Goal: Information Seeking & Learning: Learn about a topic

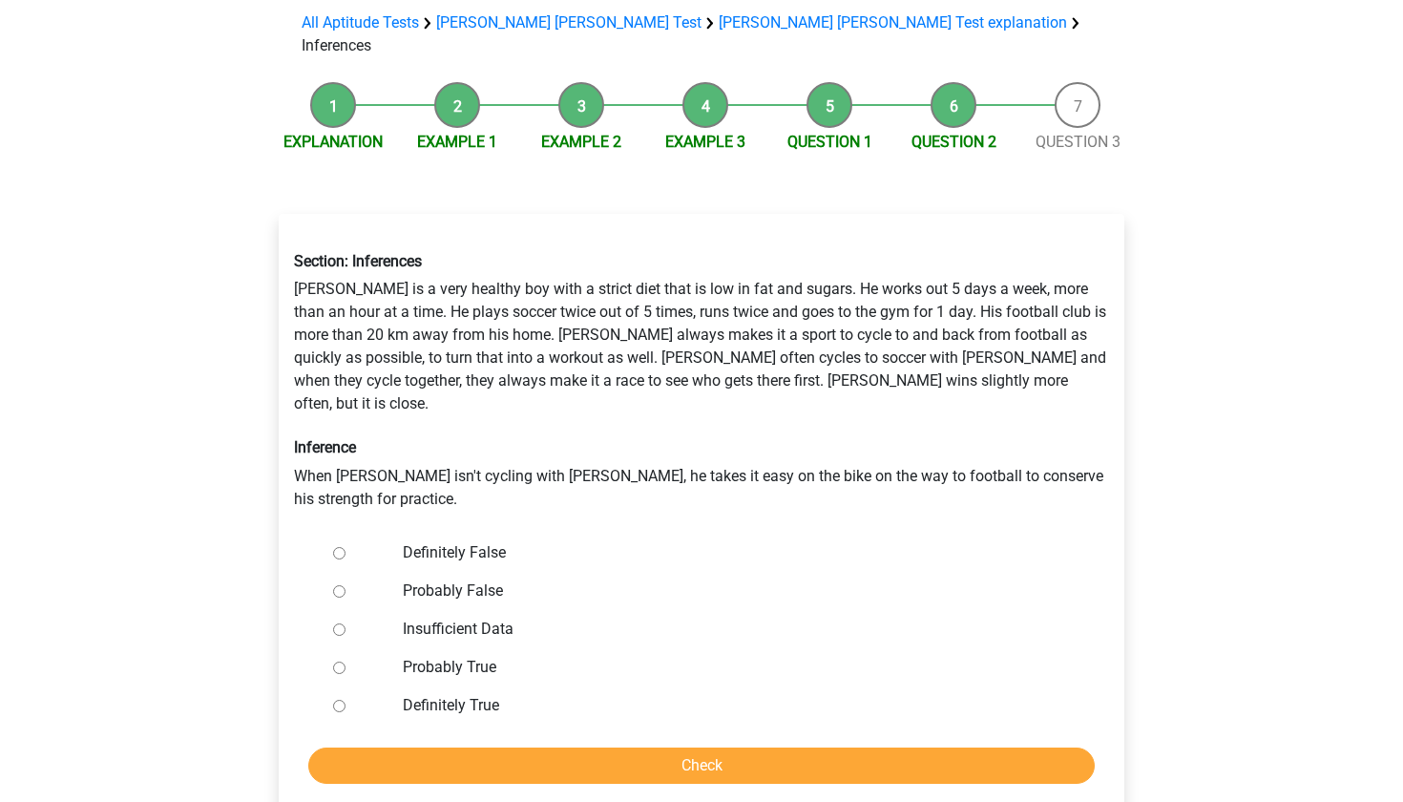
scroll to position [136, 0]
click at [334, 83] on li "Explanation" at bounding box center [333, 119] width 124 height 72
click at [336, 83] on li "Explanation" at bounding box center [333, 119] width 124 height 72
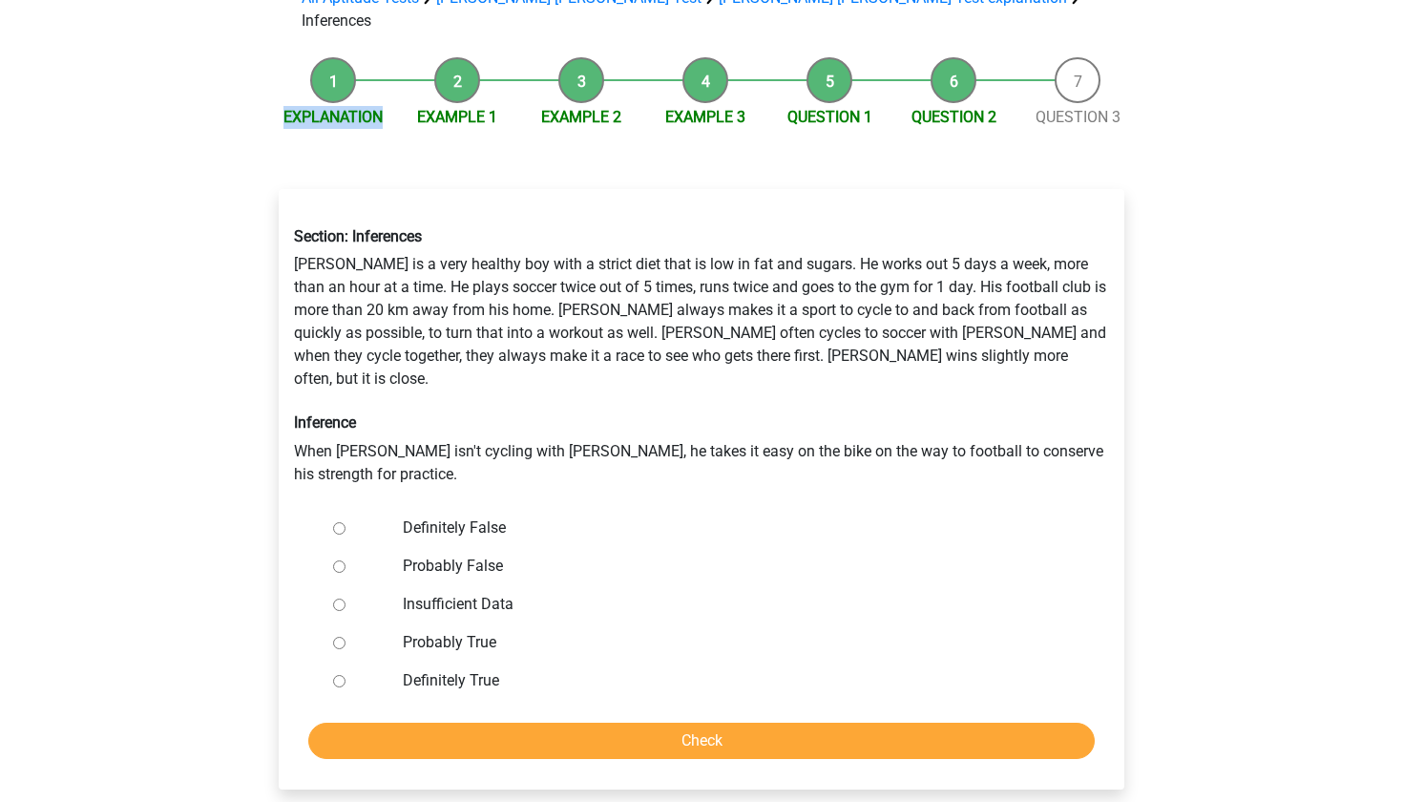
scroll to position [163, 0]
click at [528, 260] on div "Section: Inferences Rowan is a very healthy boy with a strict diet that is low …" at bounding box center [702, 355] width 844 height 288
drag, startPoint x: 291, startPoint y: 213, endPoint x: 539, endPoint y: 630, distance: 485.3
click at [539, 630] on div "Section: Inferences Rowan is a very healthy boy with a strict diet that is low …" at bounding box center [702, 487] width 846 height 599
copy div "Section: Inferences Rowan is a very healthy boy with a strict diet that is low …"
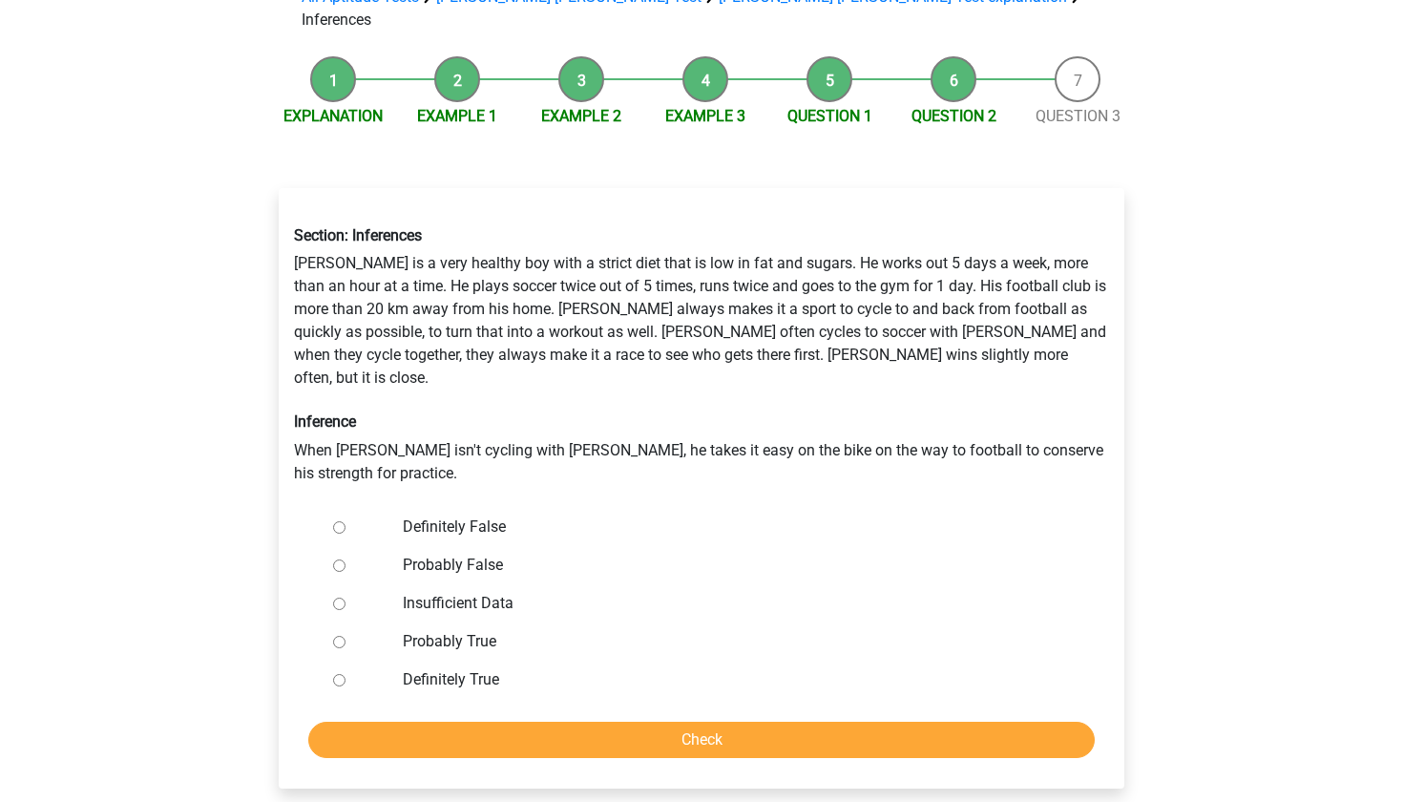
click at [366, 622] on div at bounding box center [356, 641] width 63 height 38
click at [338, 559] on input "Probably False" at bounding box center [339, 565] width 12 height 12
radio input "true"
click at [513, 722] on input "Check" at bounding box center [701, 740] width 786 height 36
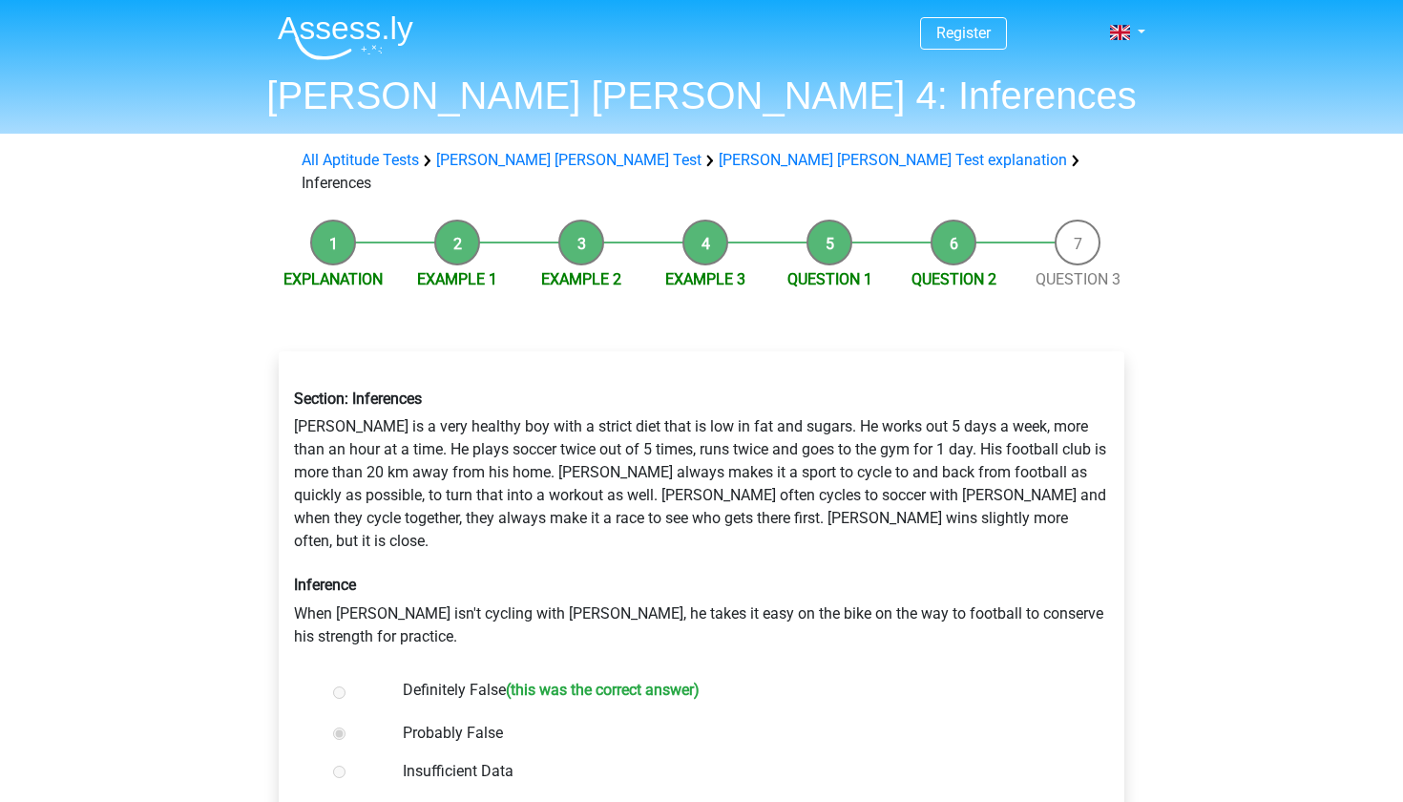
scroll to position [251, 0]
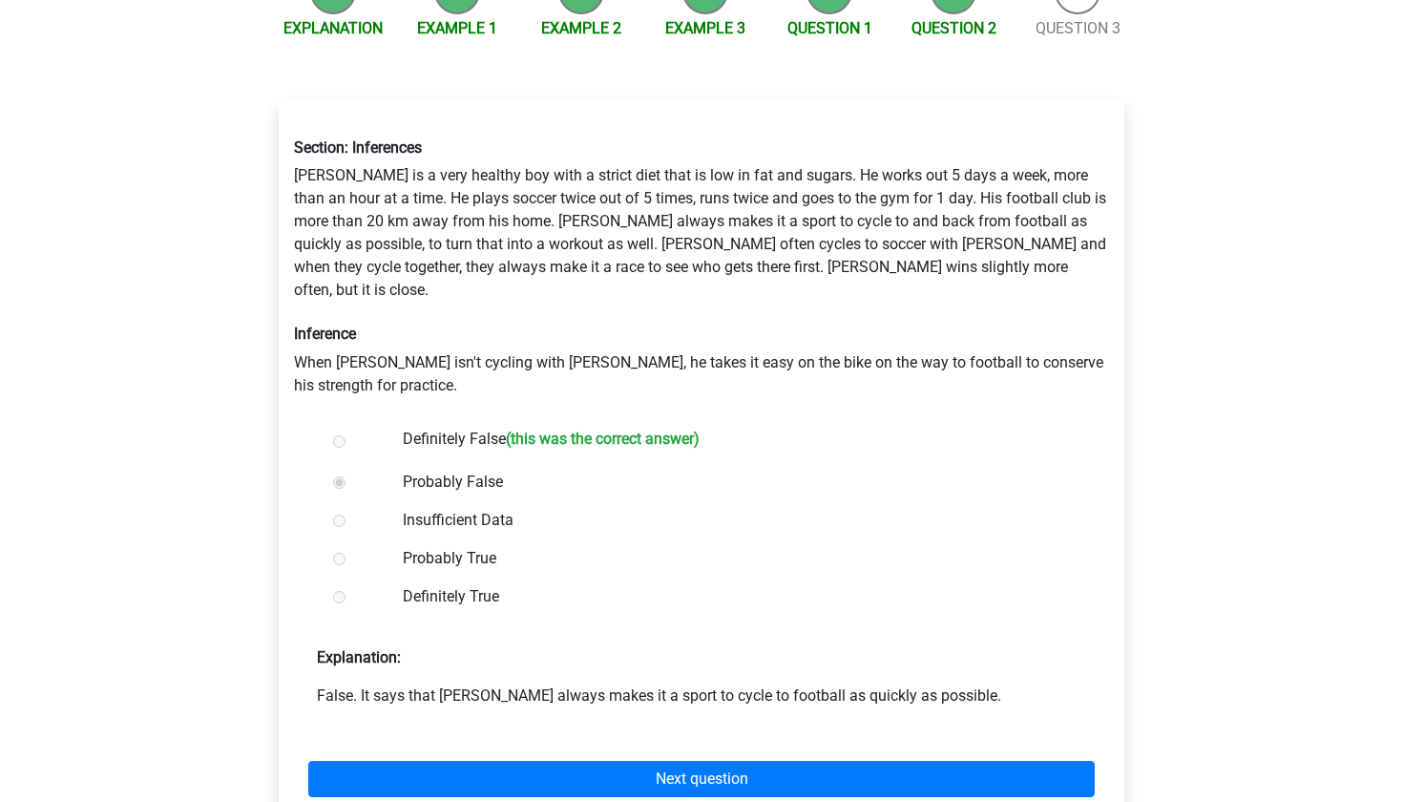
drag, startPoint x: 744, startPoint y: 383, endPoint x: 401, endPoint y: 383, distance: 343.6
click at [401, 420] on div "Definitely False (this was the correct answer)" at bounding box center [732, 441] width 689 height 43
copy label "Definitely False (this was the correct answer)"
click at [730, 722] on div "Next question" at bounding box center [701, 774] width 815 height 105
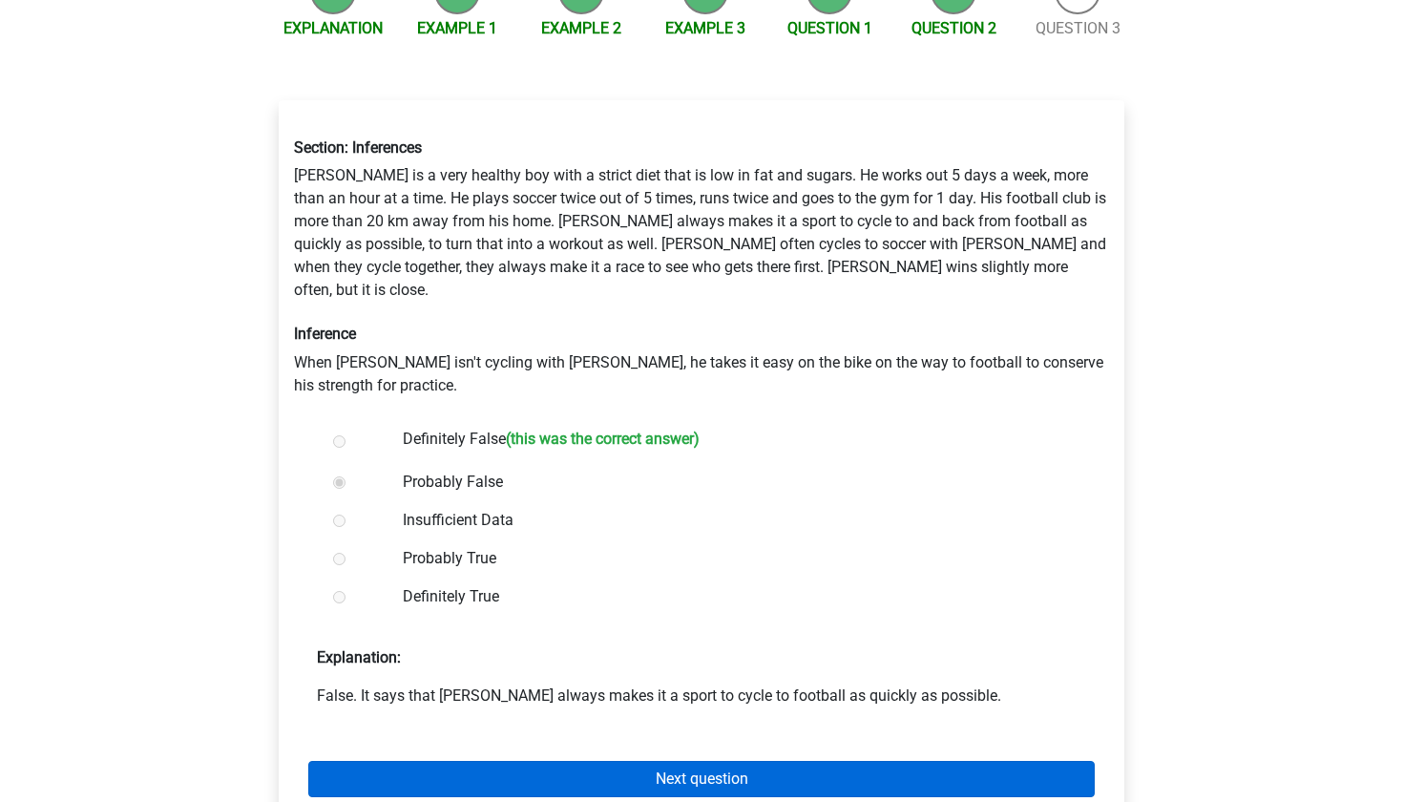
click at [727, 761] on link "Next question" at bounding box center [701, 779] width 786 height 36
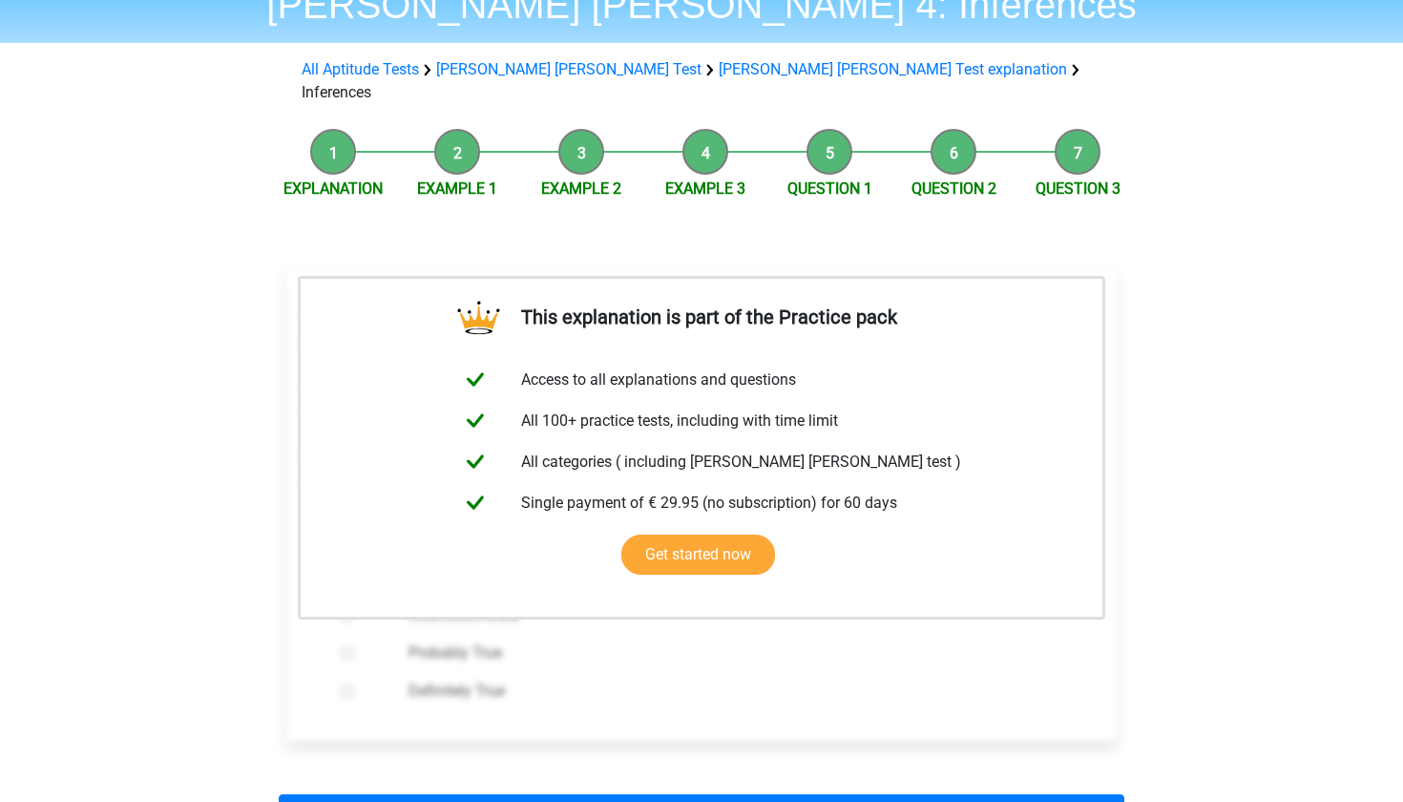
scroll to position [99, 0]
